Goal: Information Seeking & Learning: Learn about a topic

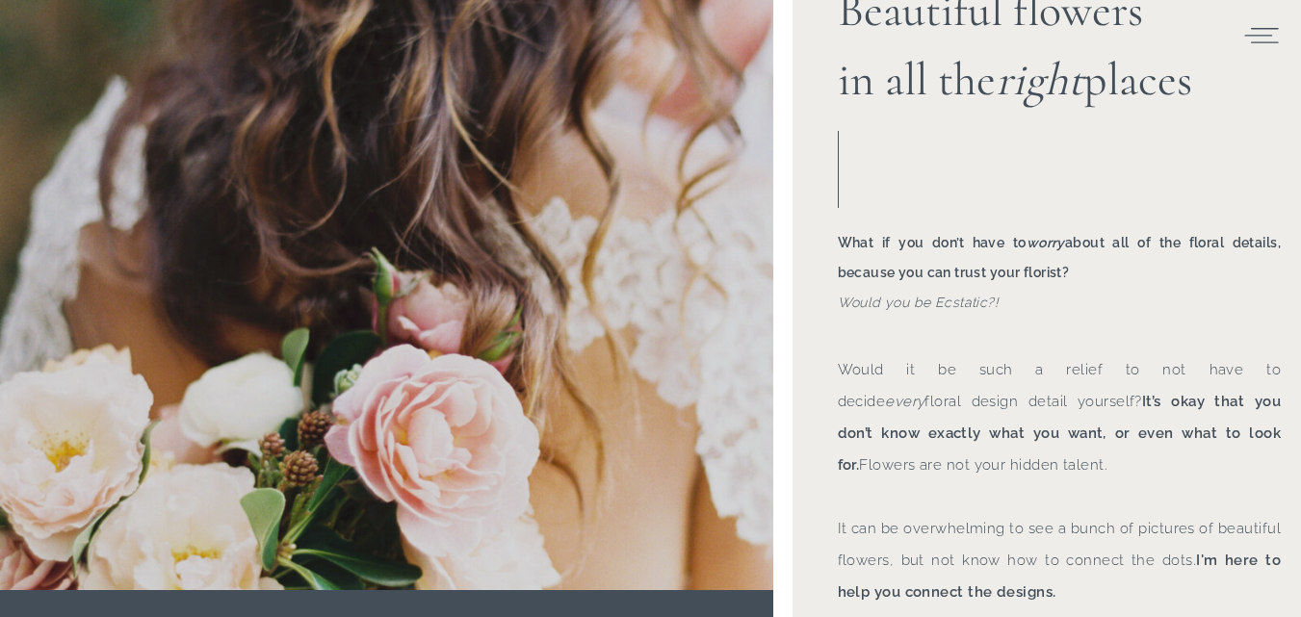
scroll to position [289, 0]
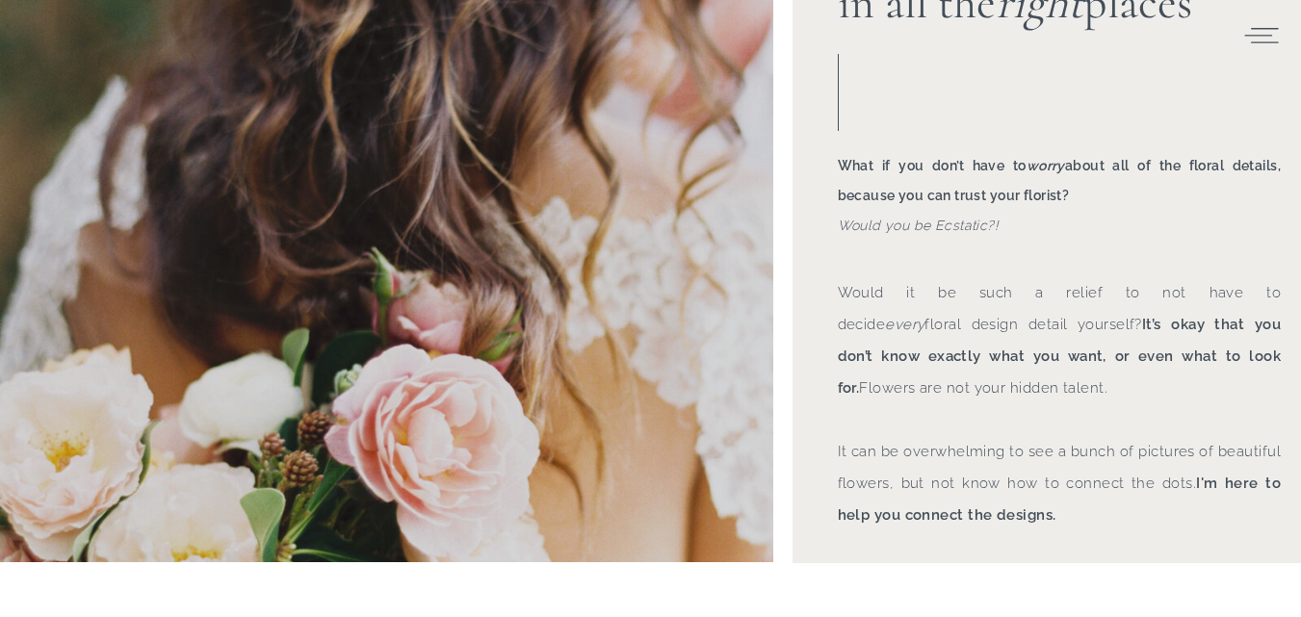
click at [840, 190] on b "What if you don’t have to worry about all of the floral details, because you ca…" at bounding box center [1060, 180] width 444 height 45
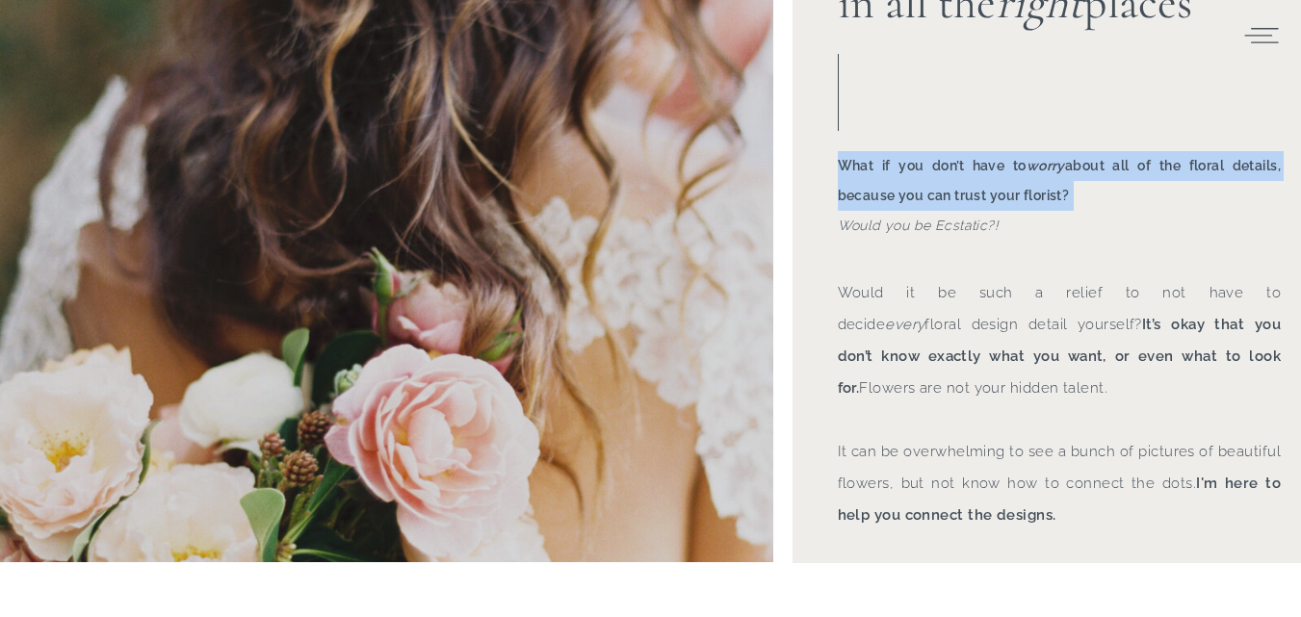
click at [840, 190] on b "What if you don’t have to worry about all of the floral details, because you ca…" at bounding box center [1060, 180] width 444 height 45
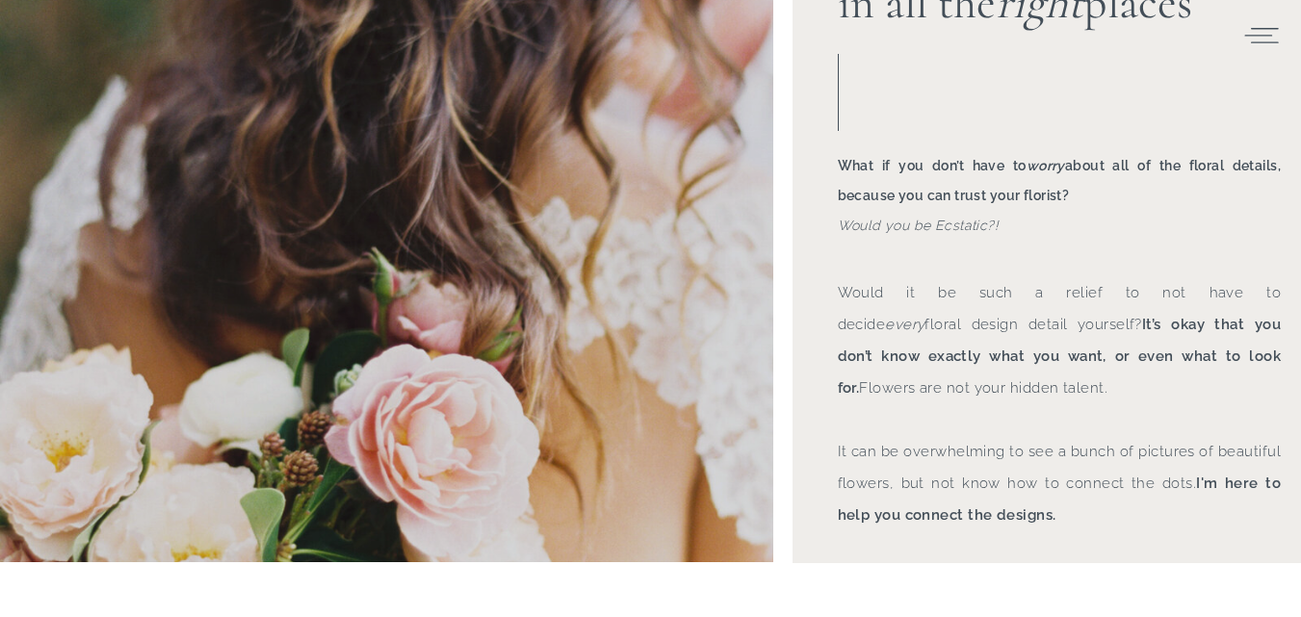
click at [855, 235] on h3 "What if you don’t have to worry about all of the floral details, because you ca…" at bounding box center [1060, 196] width 444 height 91
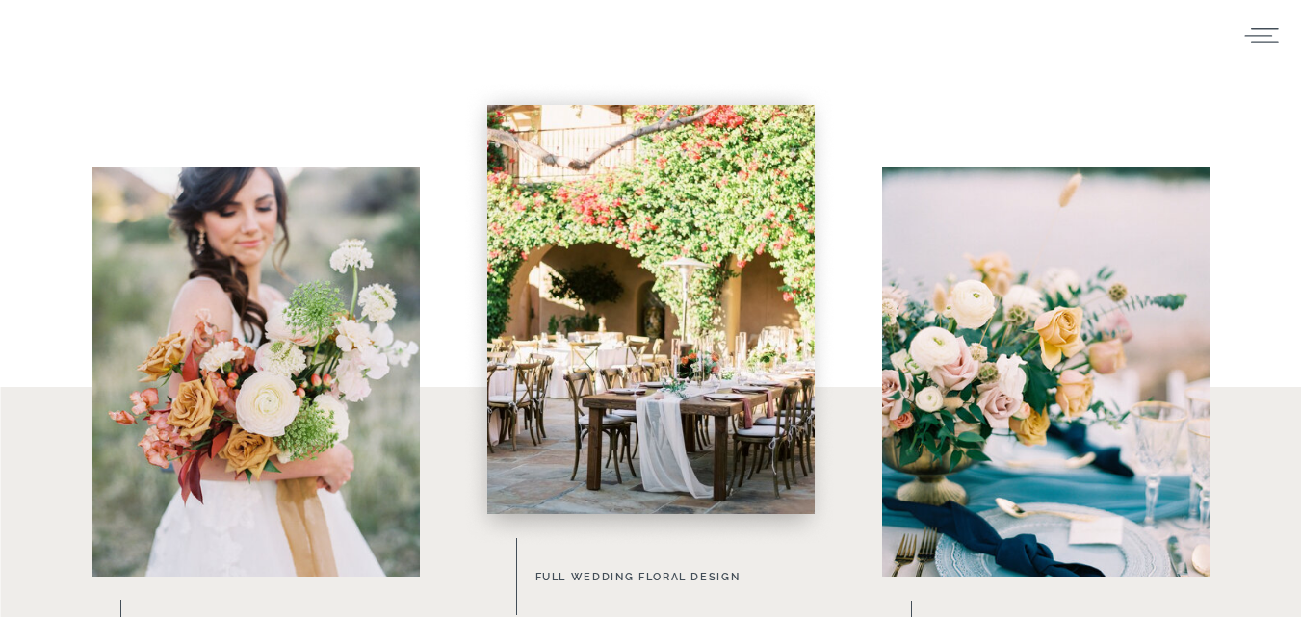
scroll to position [1252, 0]
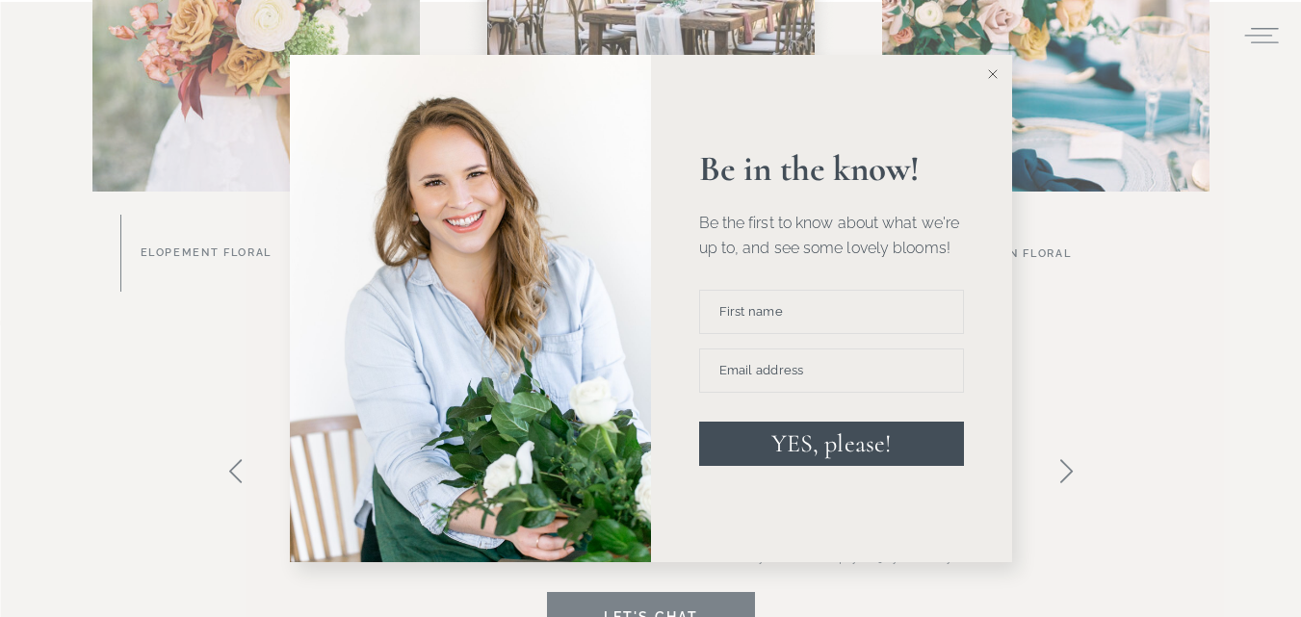
click at [993, 82] on button at bounding box center [992, 74] width 39 height 39
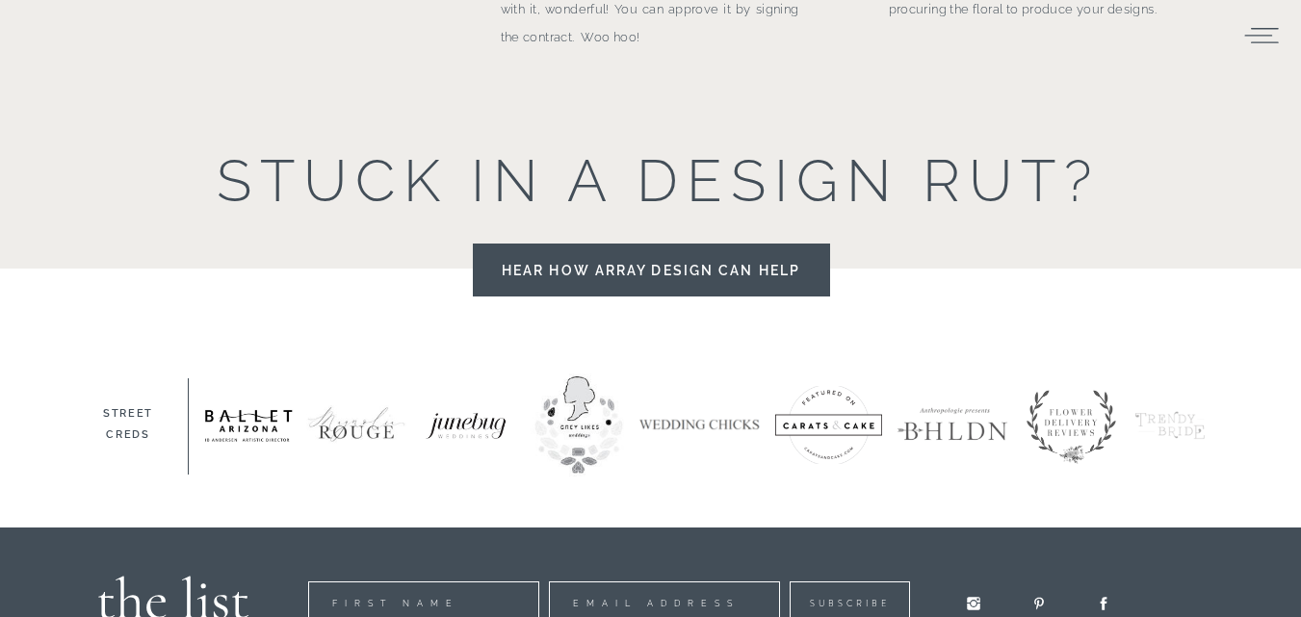
scroll to position [3161, 0]
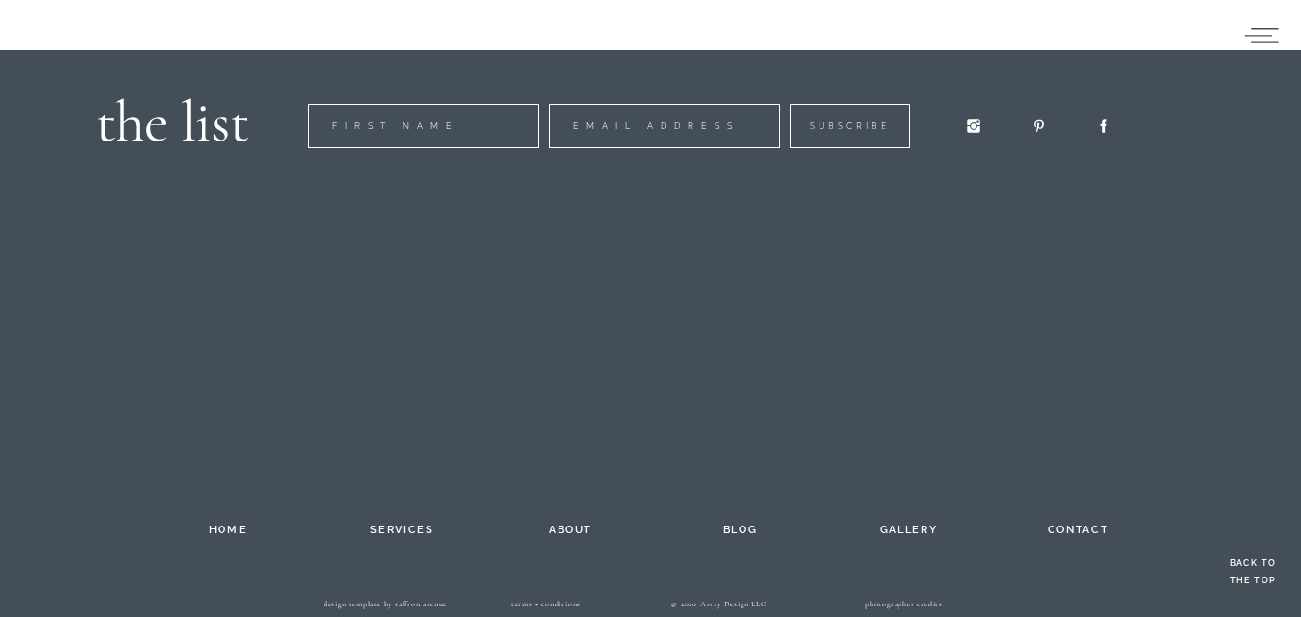
click at [722, 528] on h2 "blog" at bounding box center [740, 527] width 106 height 15
